Goal: Navigation & Orientation: Find specific page/section

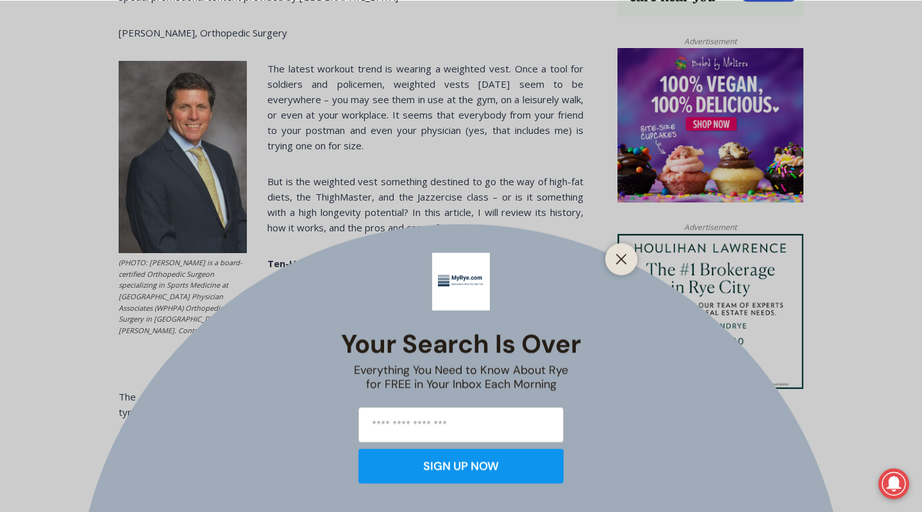
scroll to position [1005, 0]
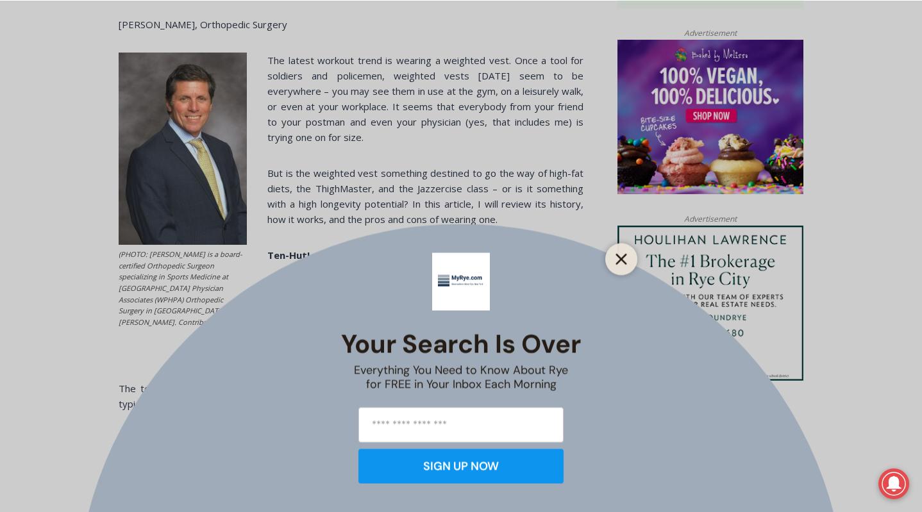
click at [621, 253] on button "Close" at bounding box center [621, 259] width 18 height 18
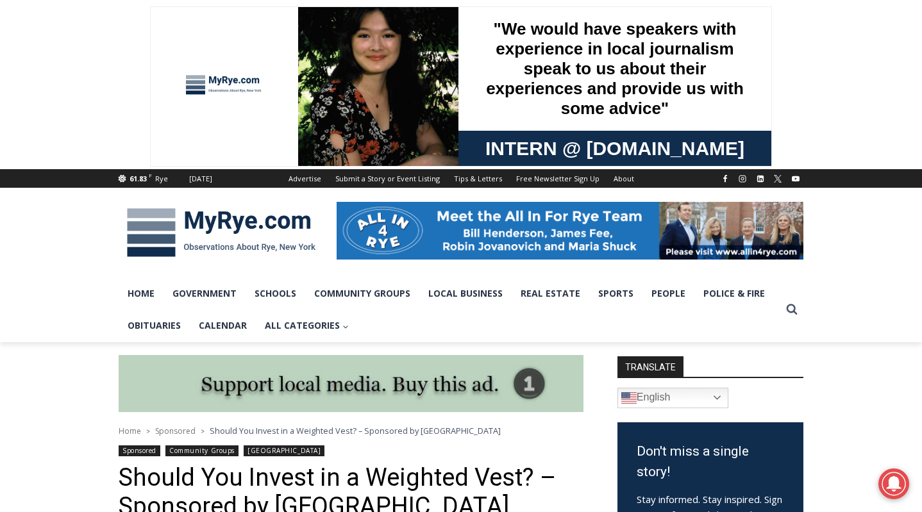
scroll to position [0, 0]
click at [146, 291] on link "Home" at bounding box center [141, 294] width 45 height 32
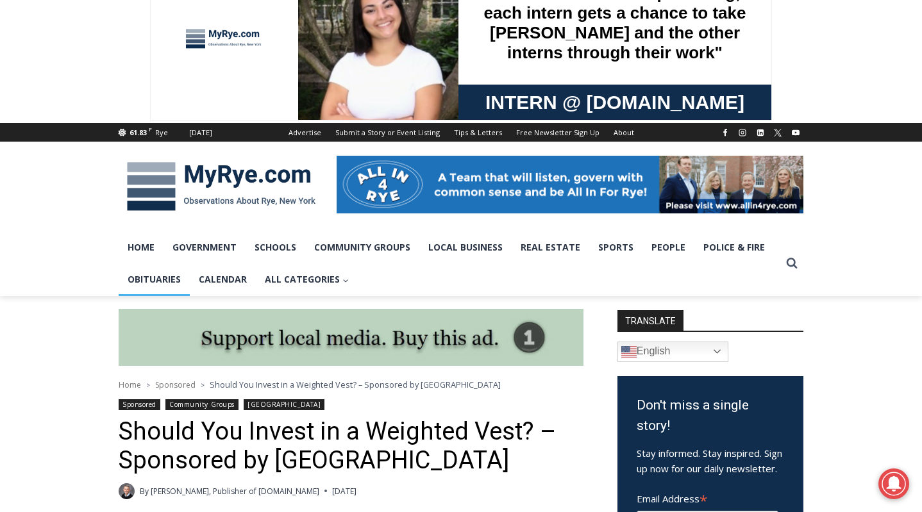
click at [174, 277] on link "Obituaries" at bounding box center [154, 279] width 71 height 32
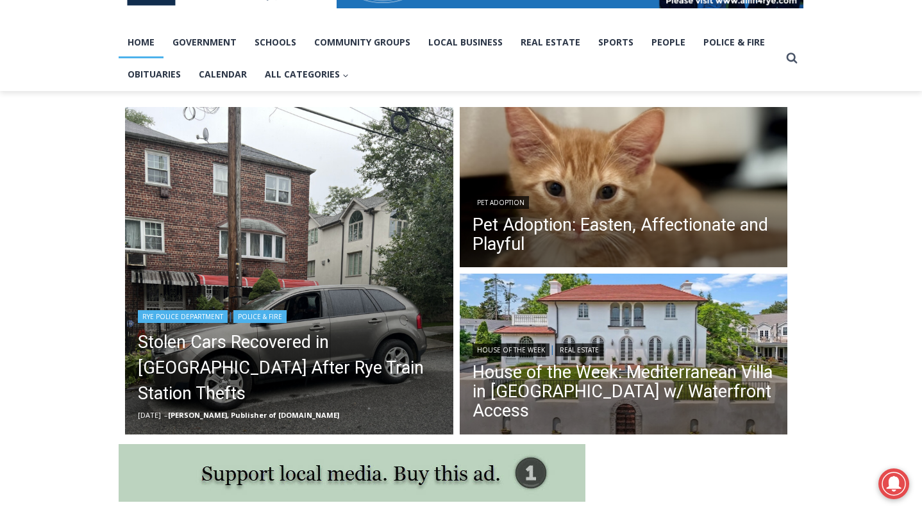
scroll to position [263, 0]
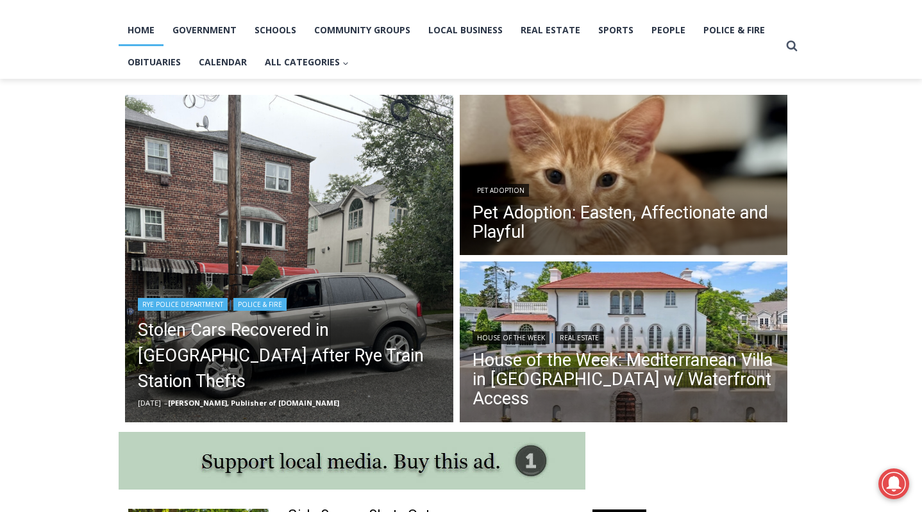
click at [397, 299] on img "Read More Stolen Cars Recovered in Bronx After Rye Train Station Thefts" at bounding box center [289, 259] width 328 height 328
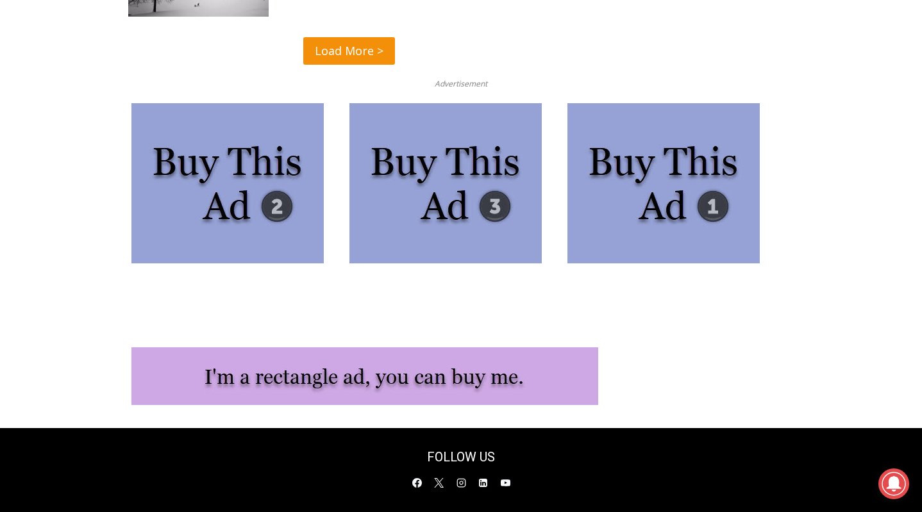
scroll to position [3363, 0]
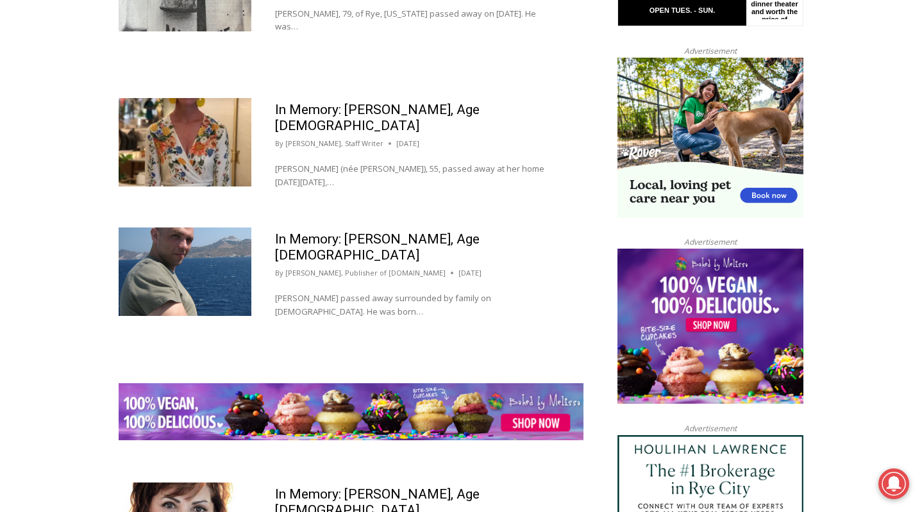
scroll to position [1358, 0]
click at [436, 231] on link "In Memory: Rocco D. Caruso, Age 47" at bounding box center [377, 246] width 205 height 31
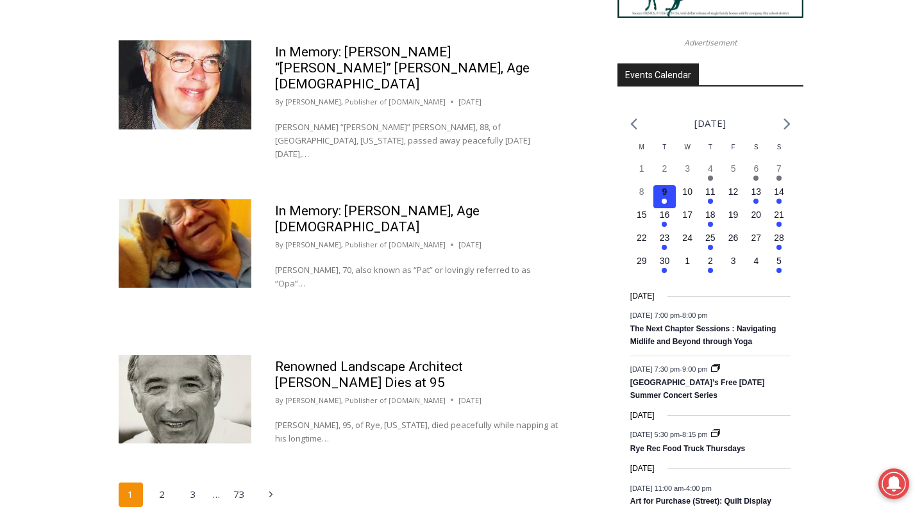
scroll to position [1935, 0]
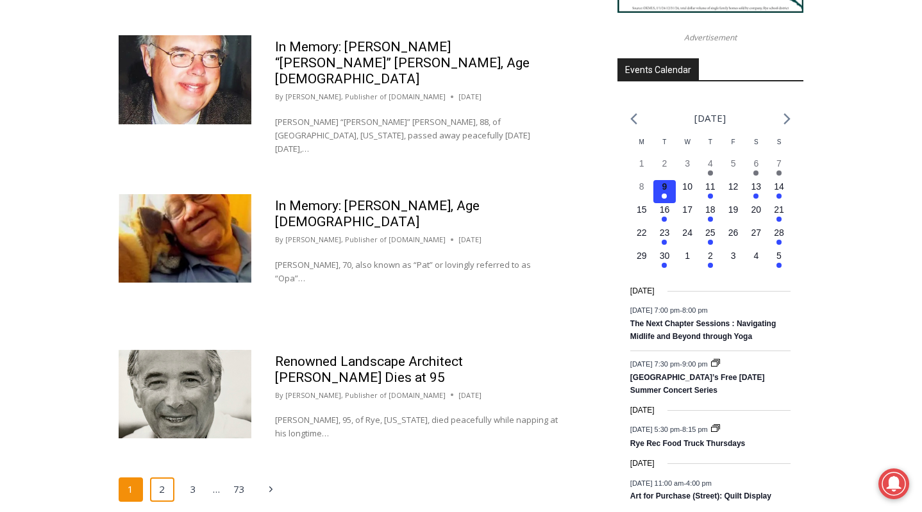
click at [163, 478] on link "2" at bounding box center [162, 490] width 24 height 24
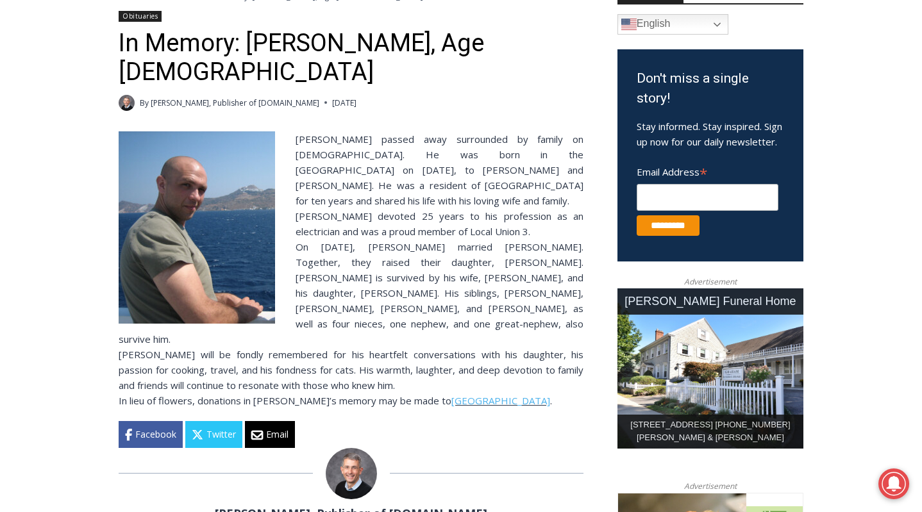
scroll to position [375, 0]
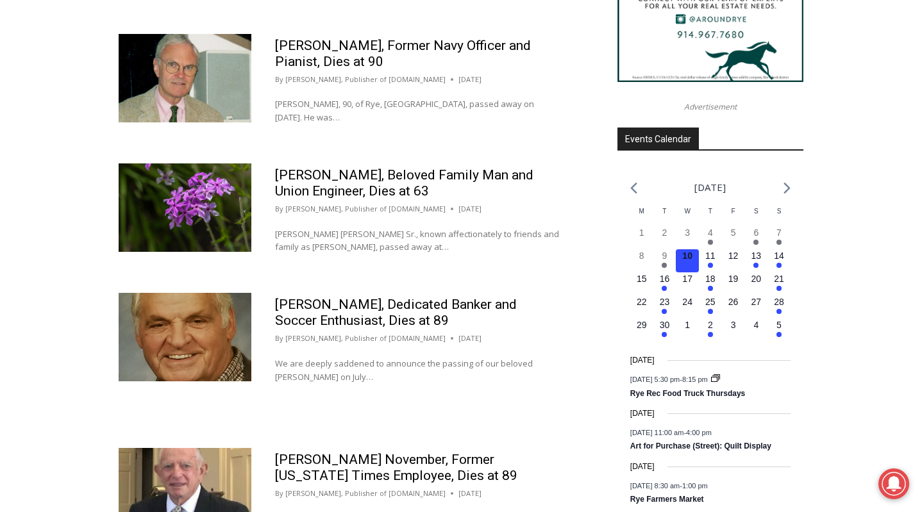
scroll to position [1902, 0]
